Goal: Go to known website: Go to known website

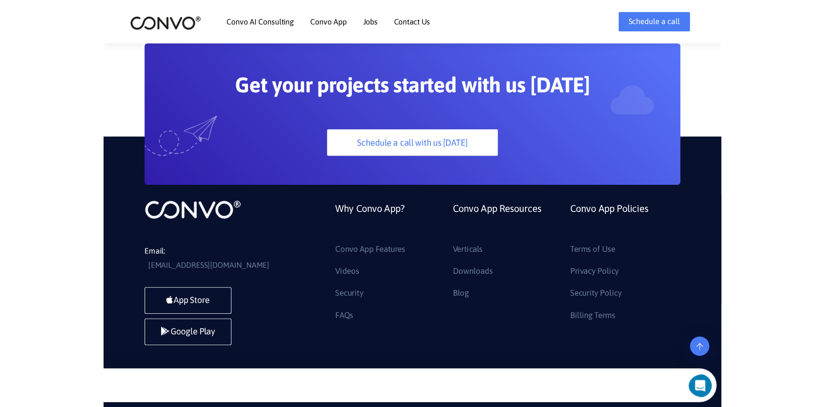
scroll to position [2406, 0]
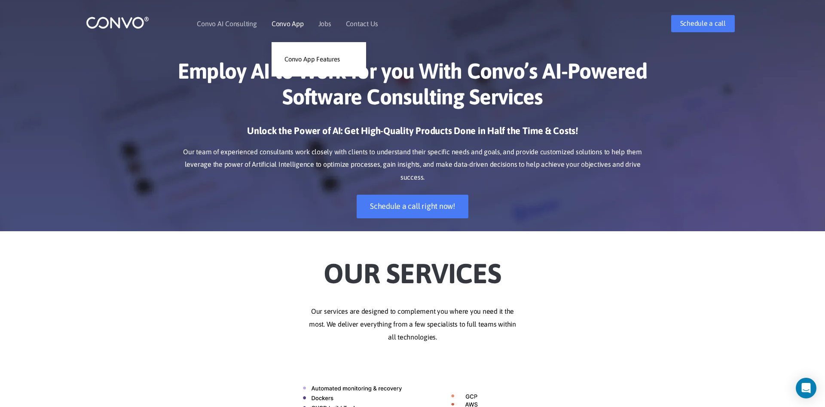
click at [286, 24] on link "Convo App" at bounding box center [287, 23] width 32 height 7
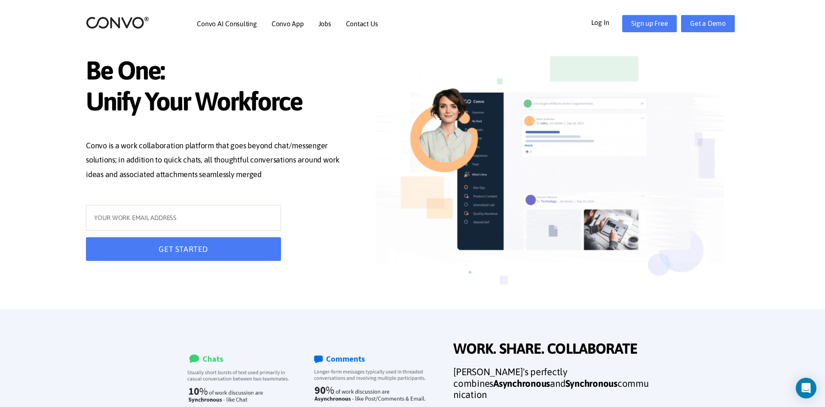
click at [596, 25] on link "Log In" at bounding box center [606, 22] width 31 height 14
